Goal: Download file/media

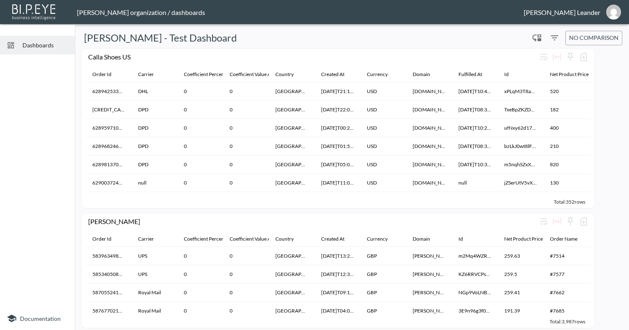
click at [45, 10] on img at bounding box center [34, 11] width 48 height 19
click at [36, 13] on img at bounding box center [34, 11] width 48 height 19
click at [42, 42] on span "Dashboards" at bounding box center [45, 45] width 46 height 9
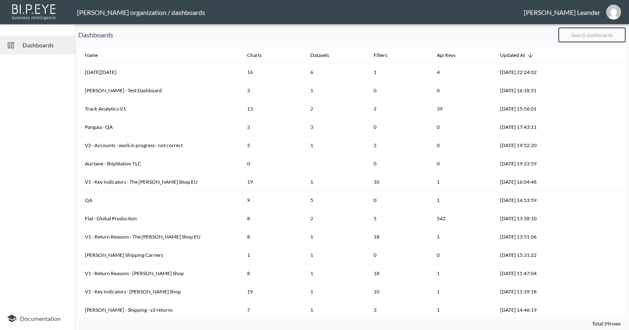
click at [582, 34] on input "text" at bounding box center [591, 35] width 67 height 21
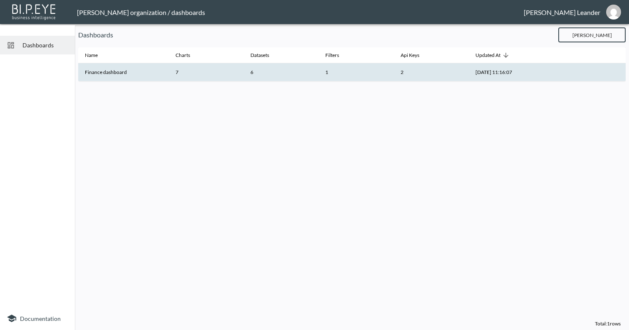
type input "Finan"
click at [121, 74] on th "Finance dashboard" at bounding box center [123, 72] width 91 height 18
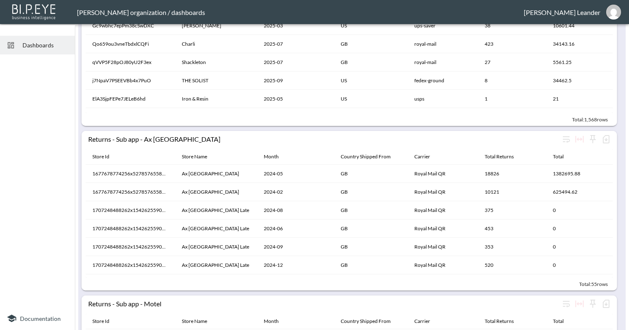
scroll to position [789, 0]
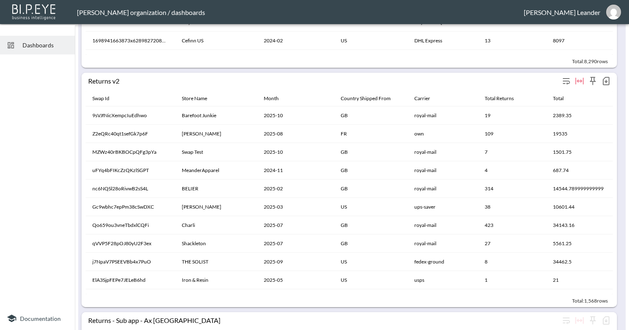
click at [608, 81] on icon "button" at bounding box center [606, 81] width 10 height 10
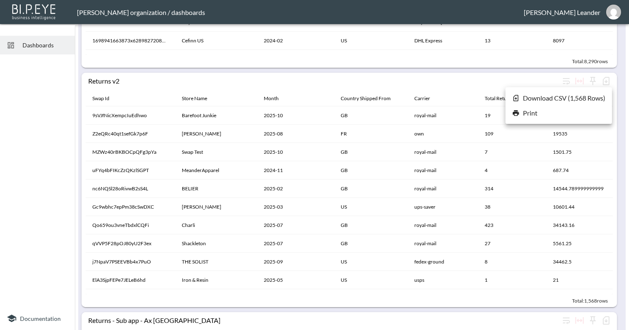
click at [579, 95] on li "Download CSV ( 1,568 Rows )" at bounding box center [558, 98] width 106 height 15
